Goal: Information Seeking & Learning: Find specific page/section

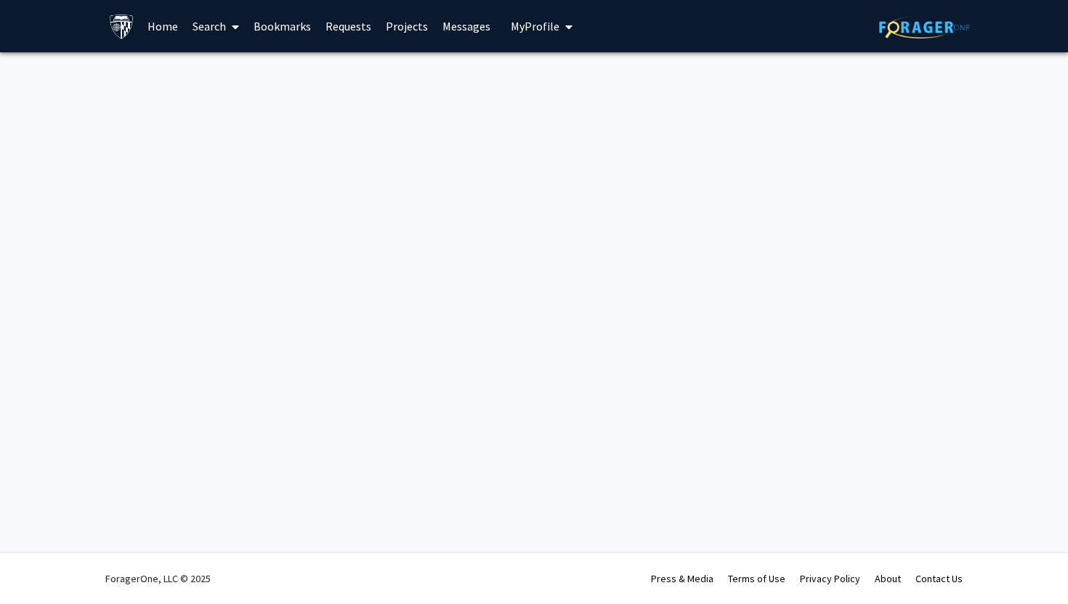
click at [217, 26] on link "Search" at bounding box center [215, 26] width 61 height 51
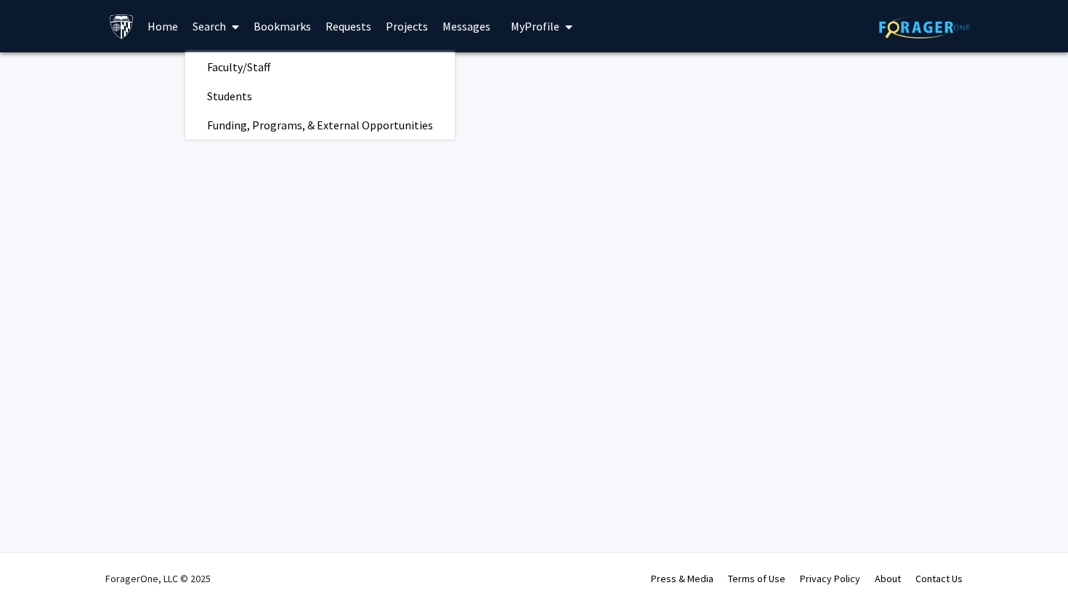
click at [169, 26] on link "Home" at bounding box center [162, 26] width 45 height 51
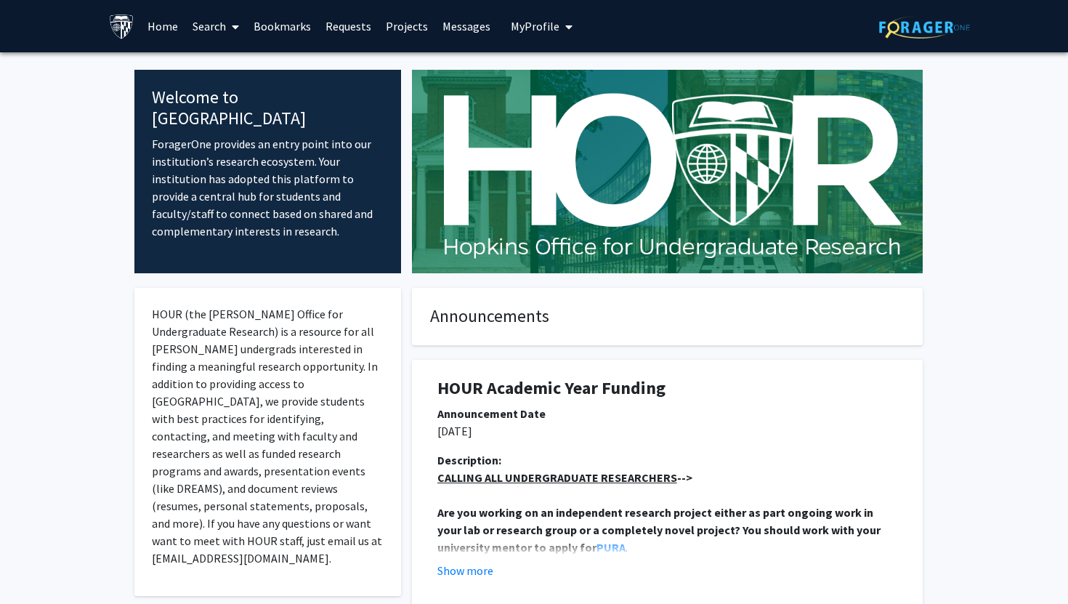
click at [416, 25] on link "Projects" at bounding box center [407, 26] width 57 height 51
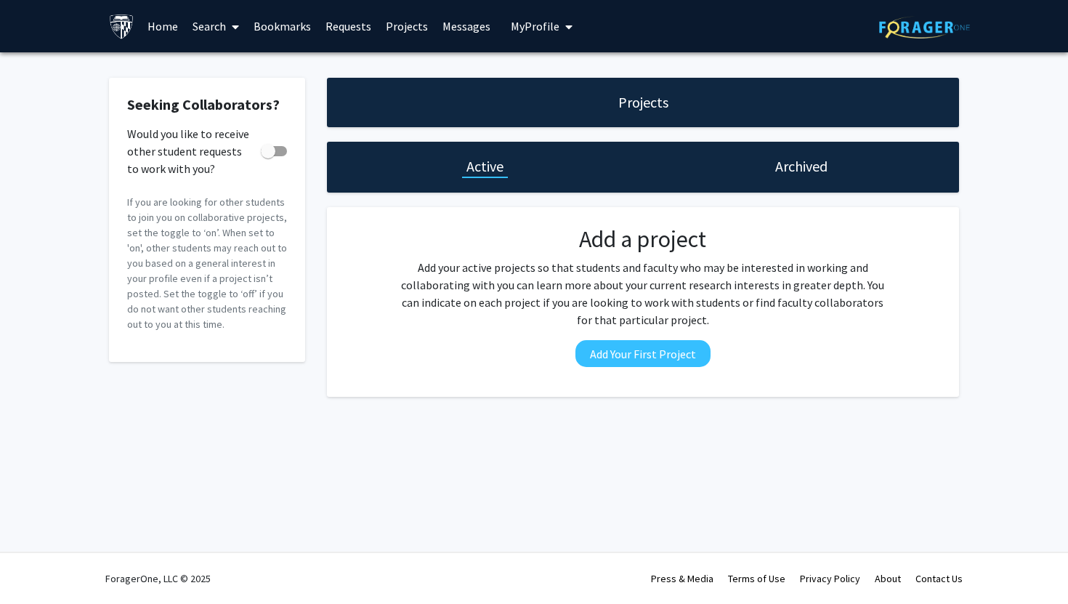
click at [299, 35] on link "Bookmarks" at bounding box center [282, 26] width 72 height 51
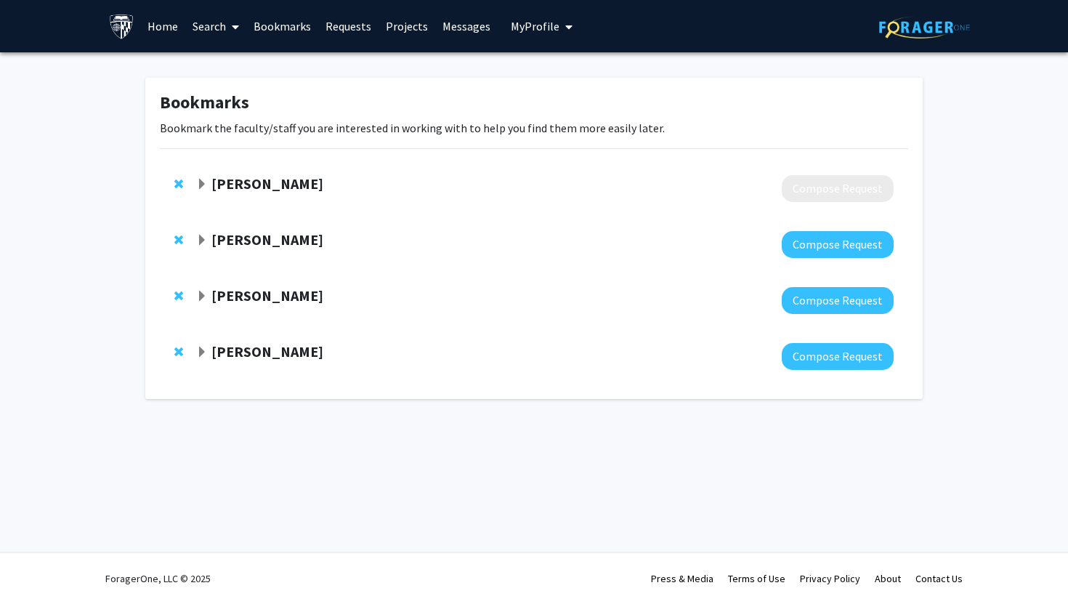
click at [251, 297] on strong "[PERSON_NAME]" at bounding box center [268, 295] width 112 height 18
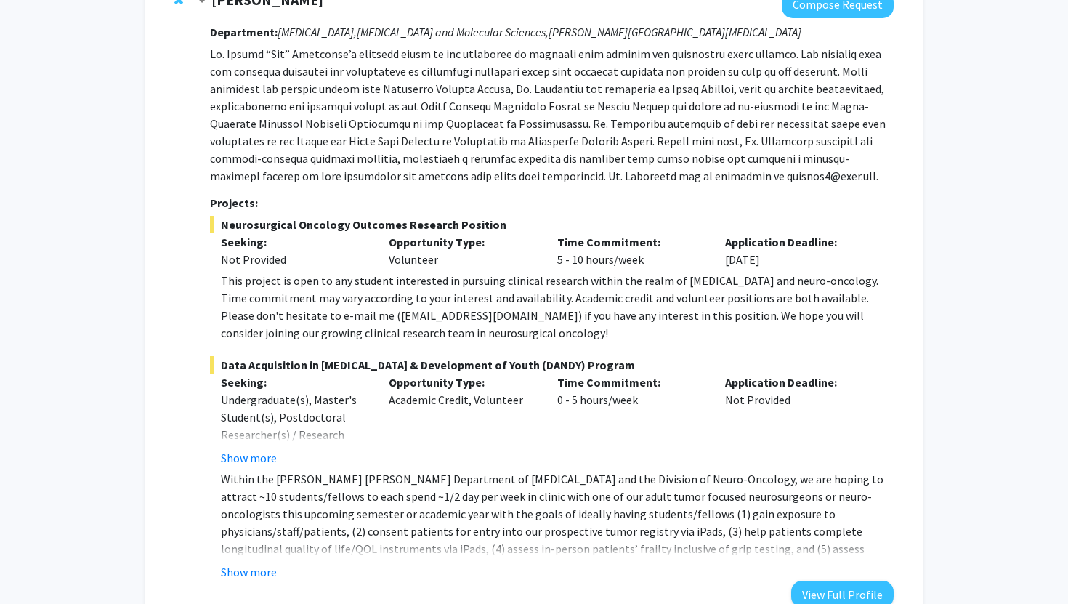
scroll to position [299, 0]
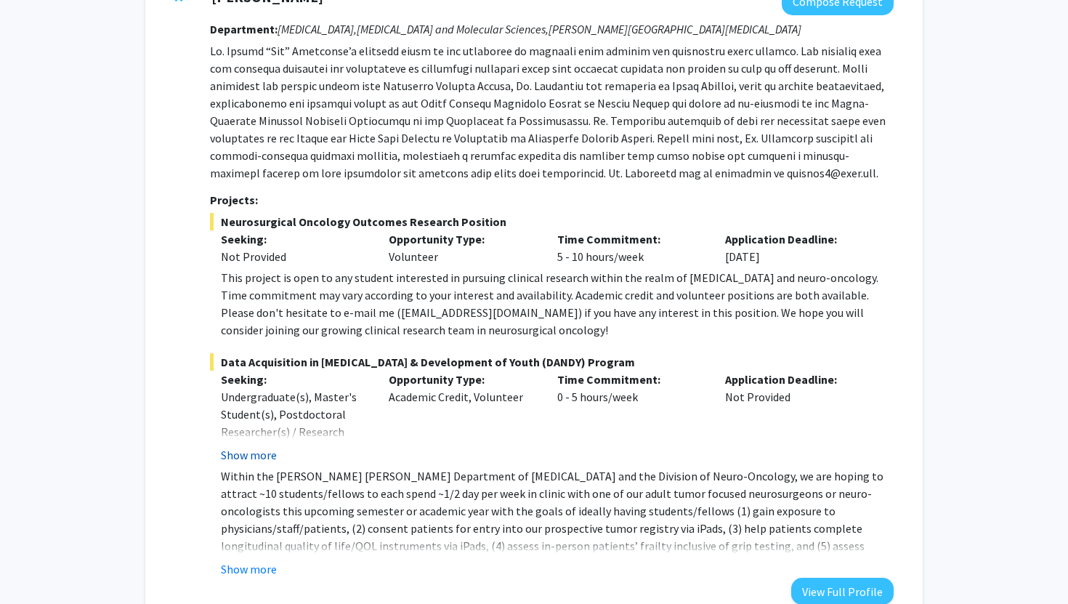
click at [262, 451] on button "Show more" at bounding box center [249, 454] width 56 height 17
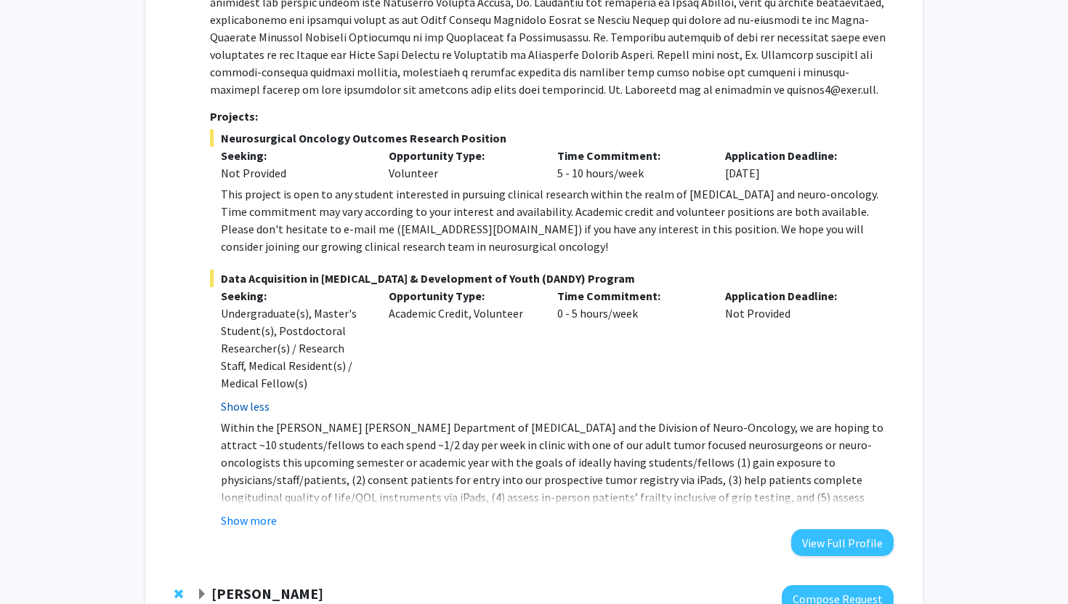
scroll to position [390, 0]
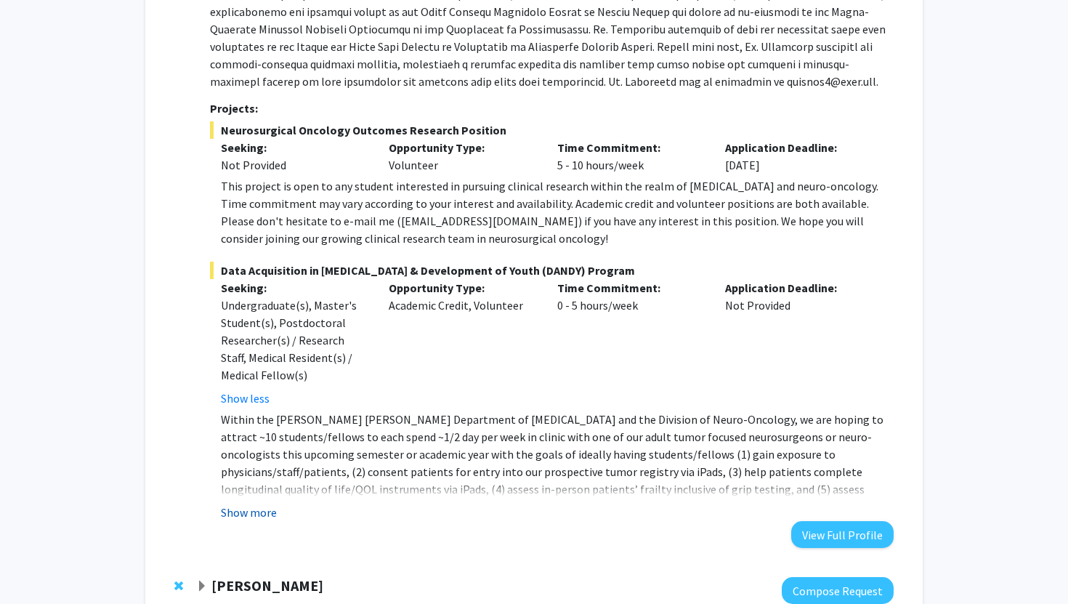
click at [249, 511] on button "Show more" at bounding box center [249, 512] width 56 height 17
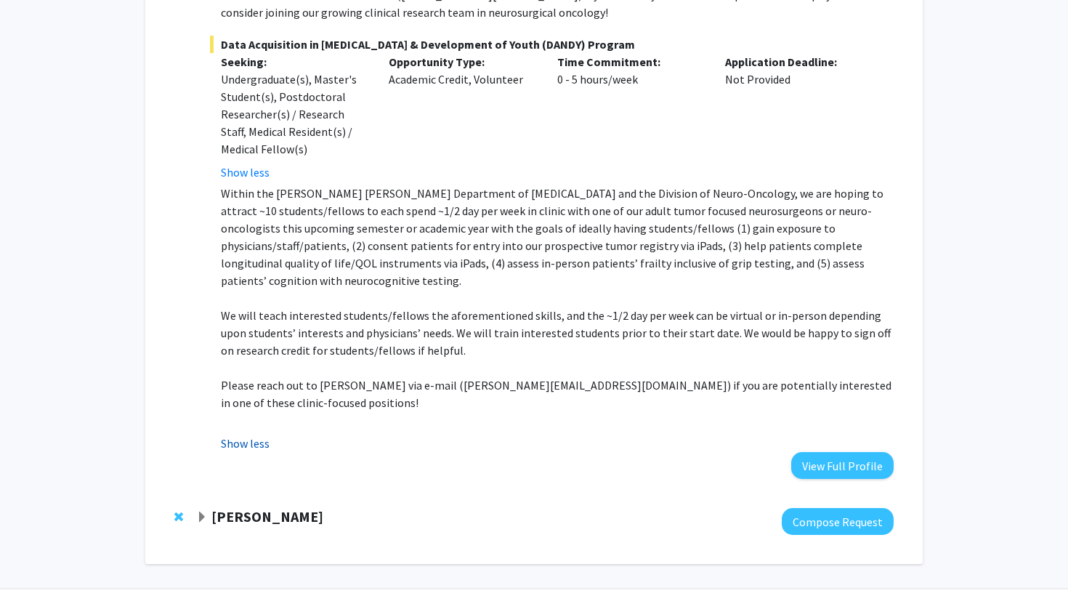
scroll to position [618, 0]
click at [248, 506] on strong "[PERSON_NAME]" at bounding box center [268, 515] width 112 height 18
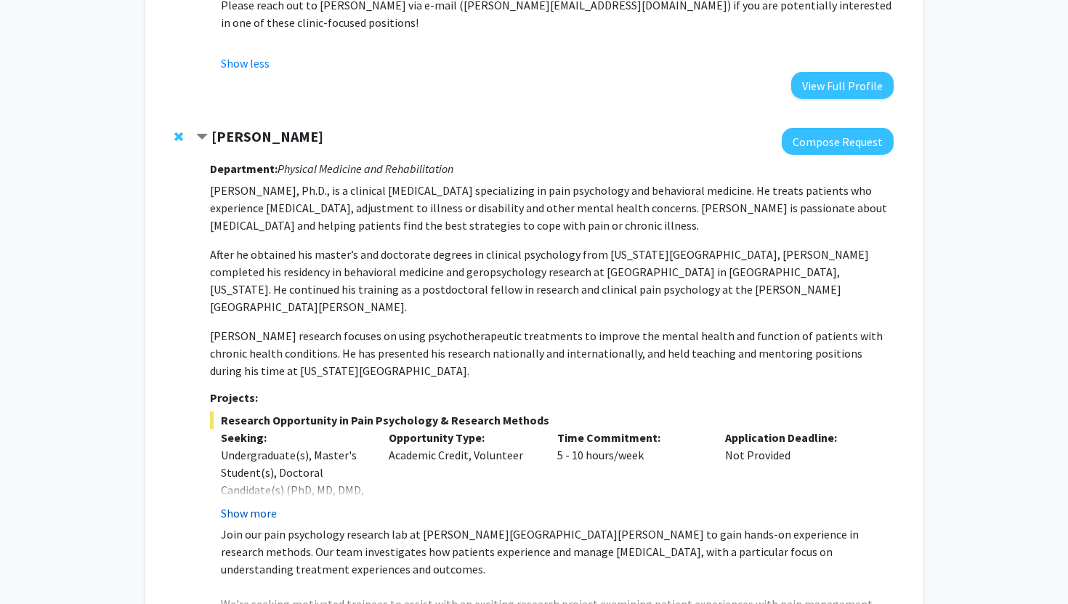
scroll to position [1001, 0]
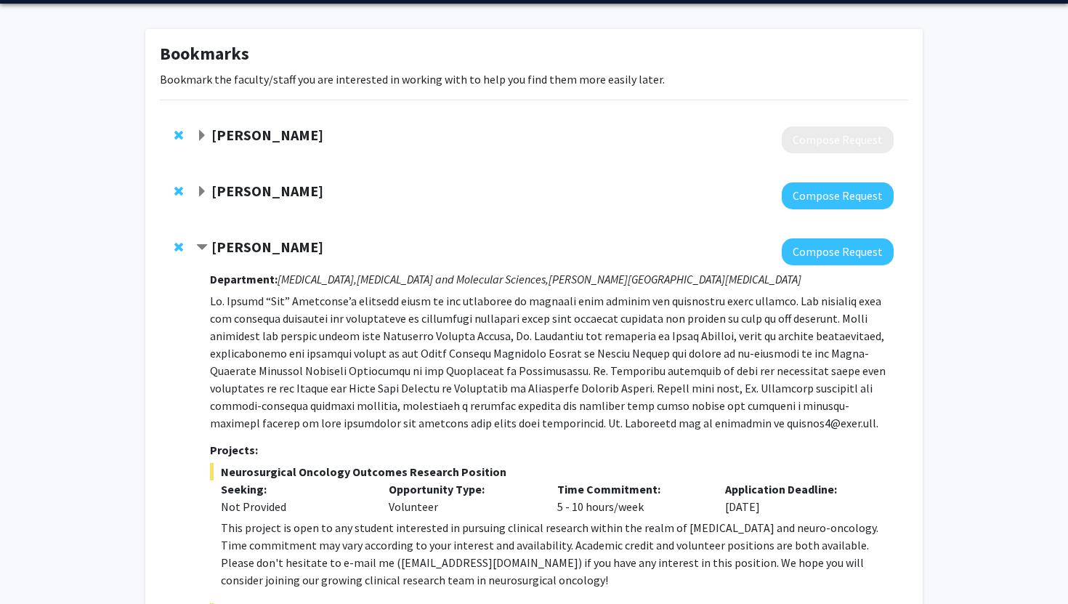
scroll to position [0, 0]
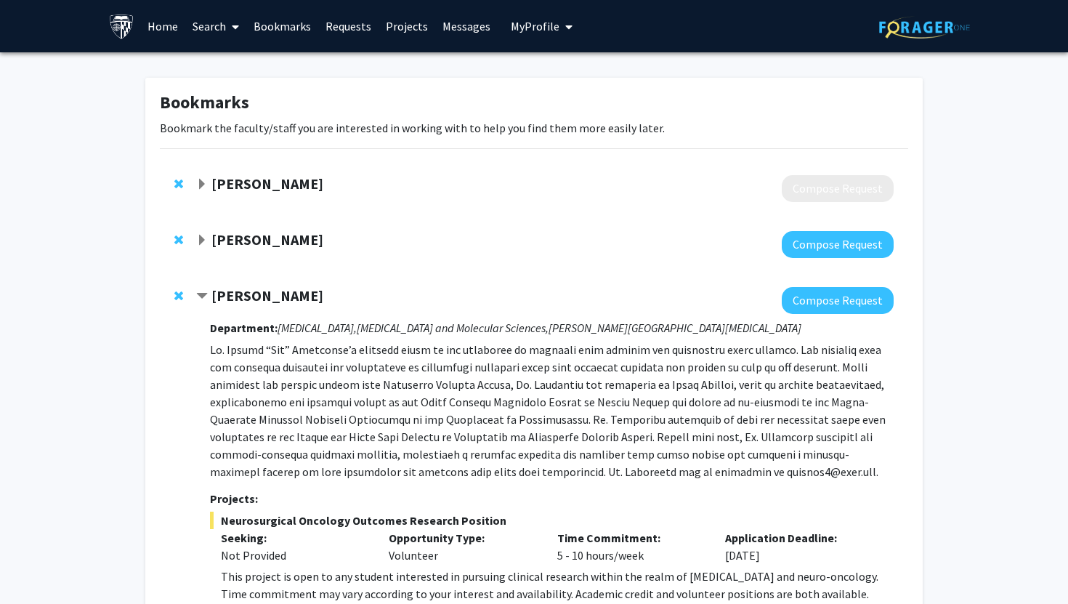
click at [281, 240] on strong "[PERSON_NAME]" at bounding box center [268, 239] width 112 height 18
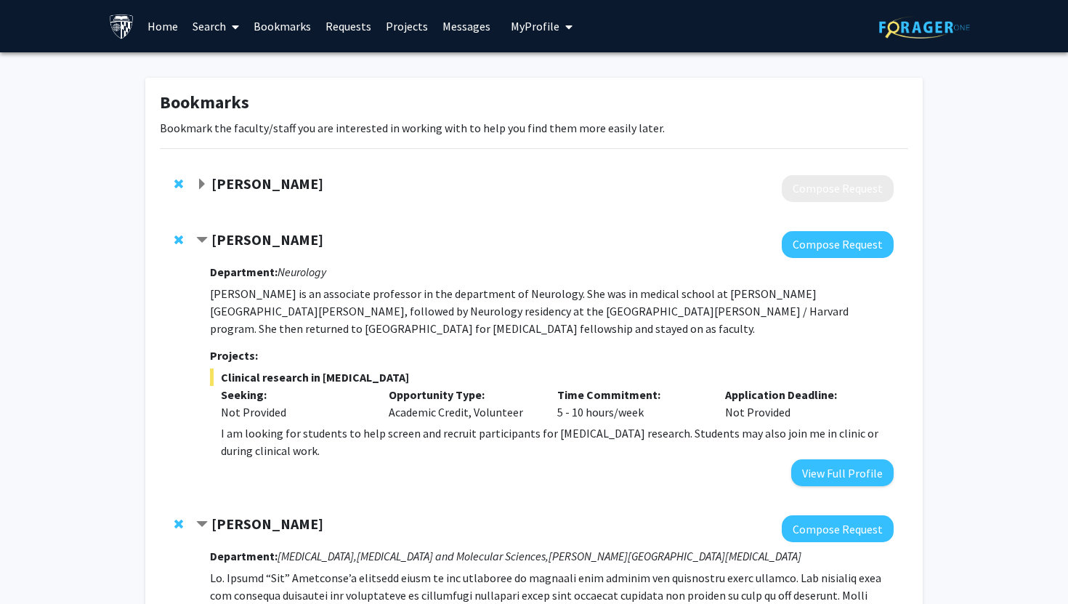
click at [250, 183] on strong "[PERSON_NAME]" at bounding box center [268, 183] width 112 height 18
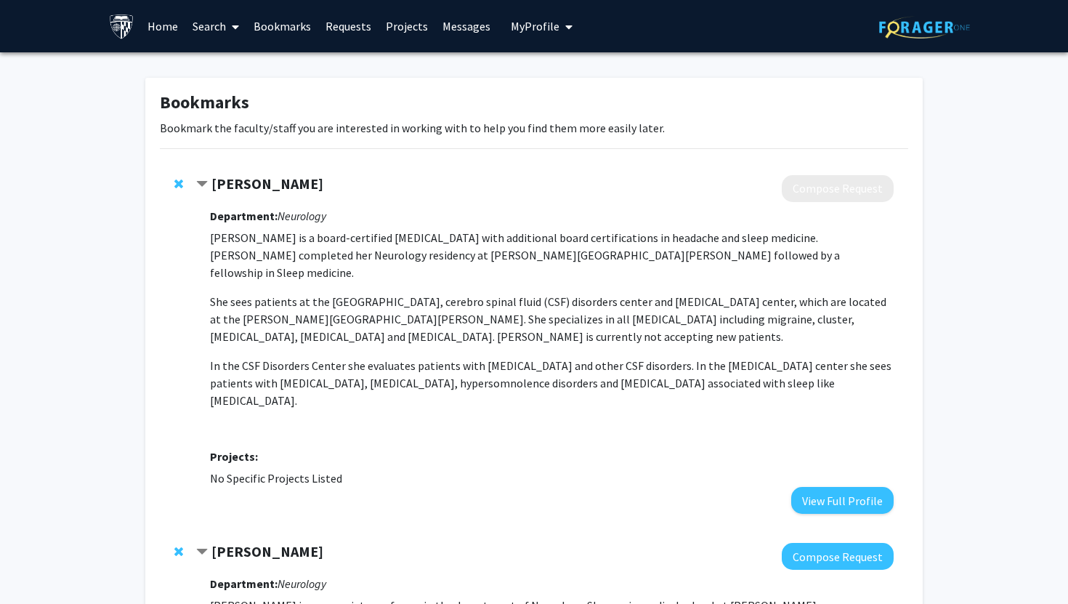
click at [213, 25] on link "Search" at bounding box center [215, 26] width 61 height 51
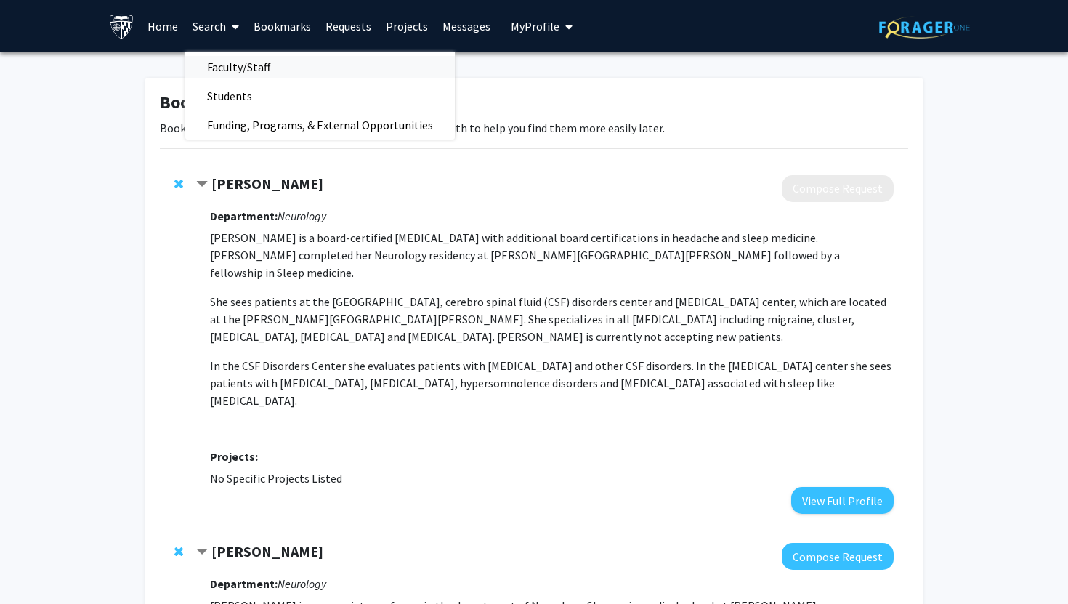
click at [239, 62] on span "Faculty/Staff" at bounding box center [238, 66] width 107 height 29
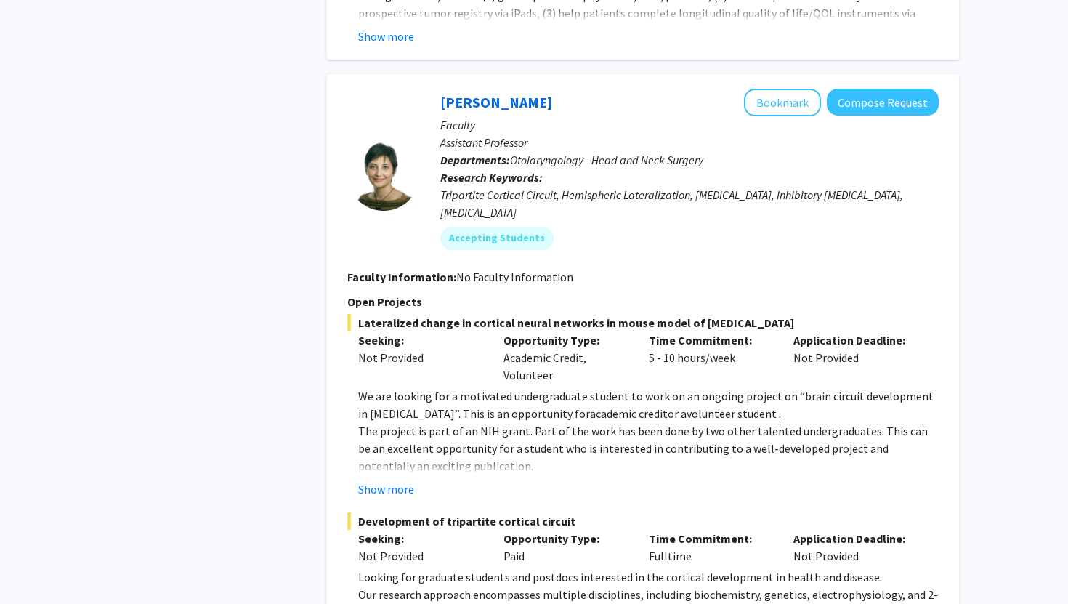
scroll to position [2292, 0]
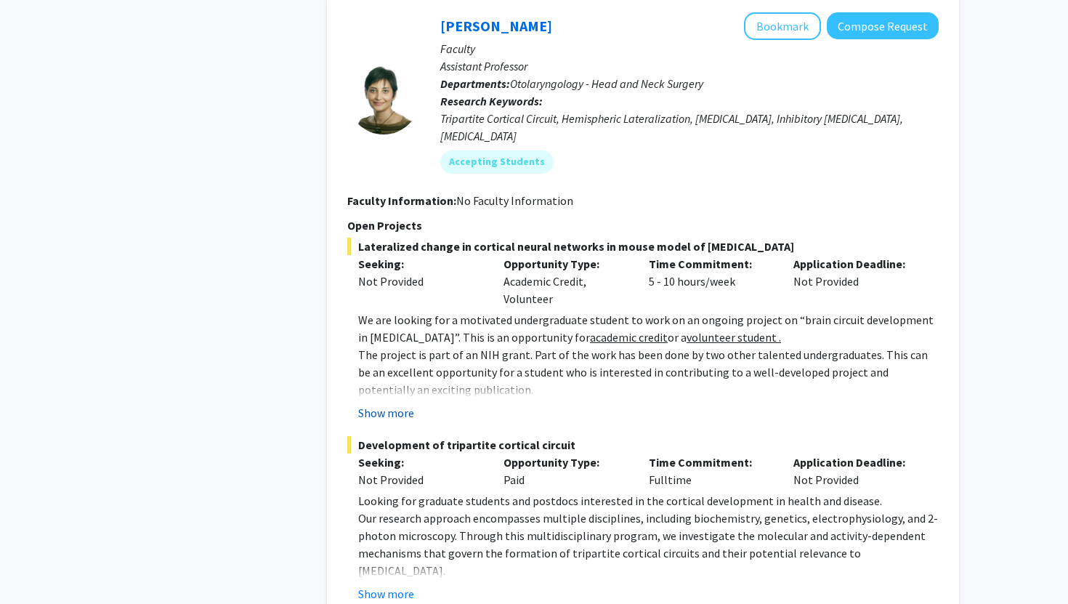
click at [400, 404] on button "Show more" at bounding box center [386, 412] width 56 height 17
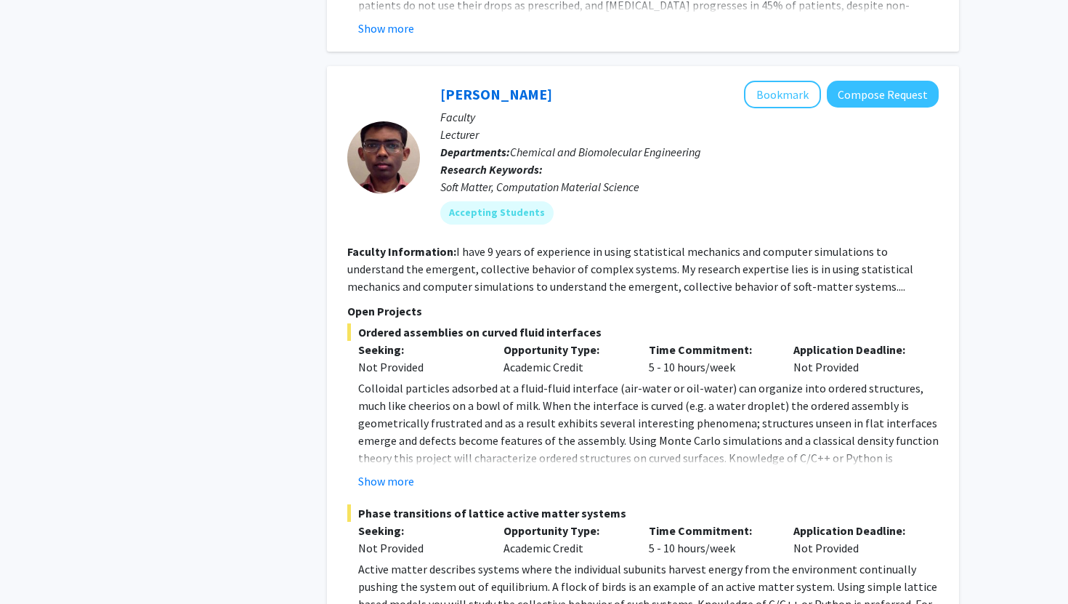
scroll to position [7161, 0]
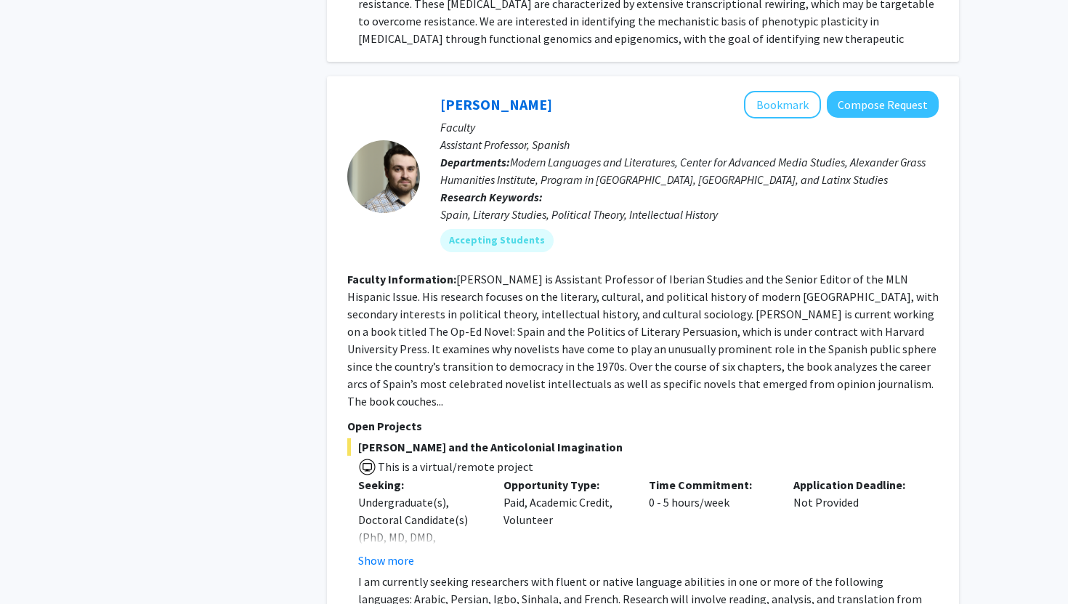
scroll to position [3400, 0]
